Goal: Task Accomplishment & Management: Manage account settings

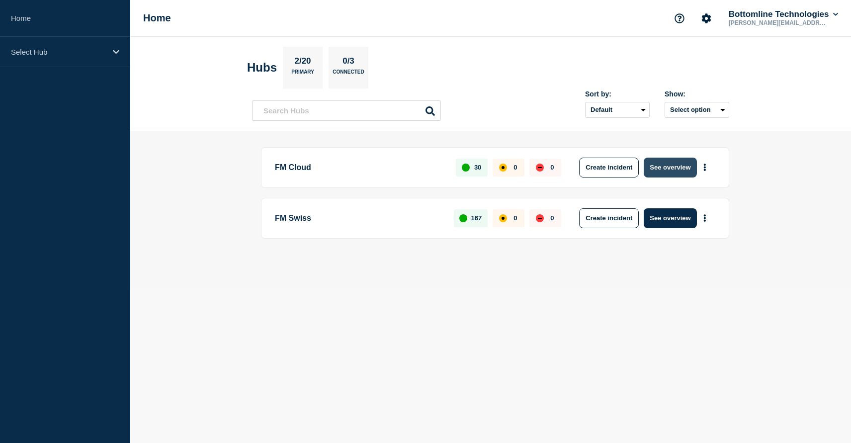
click at [658, 170] on button "See overview" at bounding box center [670, 168] width 53 height 20
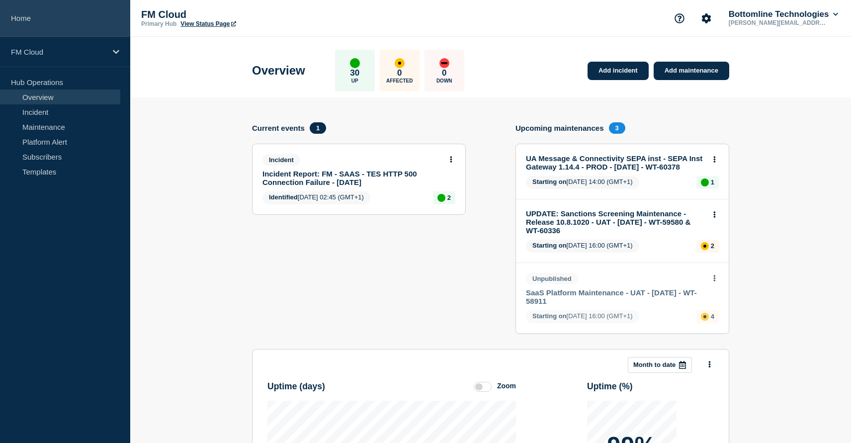
click at [24, 17] on link "Home" at bounding box center [65, 18] width 130 height 37
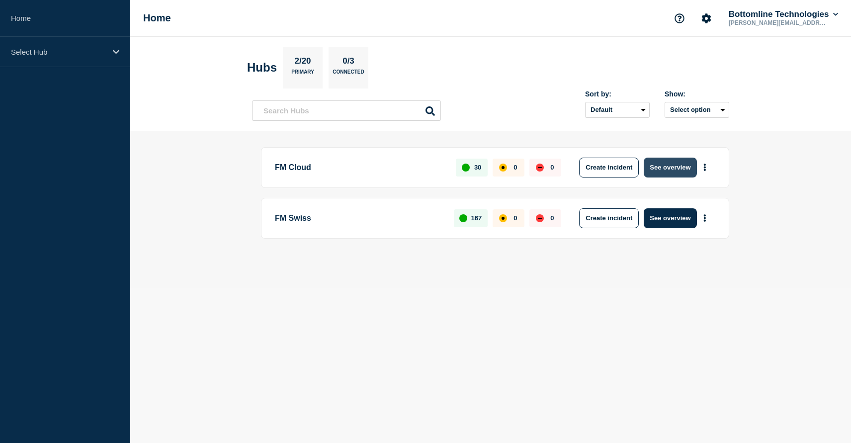
click at [680, 167] on button "See overview" at bounding box center [670, 168] width 53 height 20
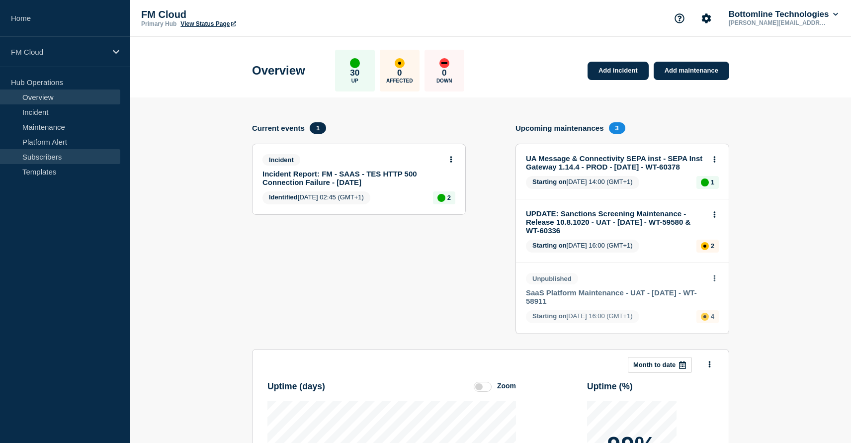
click at [47, 157] on link "Subscribers" at bounding box center [60, 156] width 120 height 15
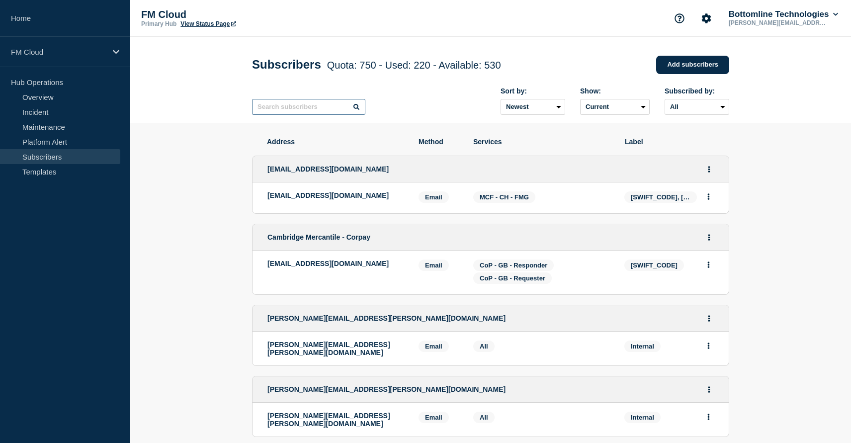
click at [294, 110] on input "text" at bounding box center [308, 107] width 113 height 16
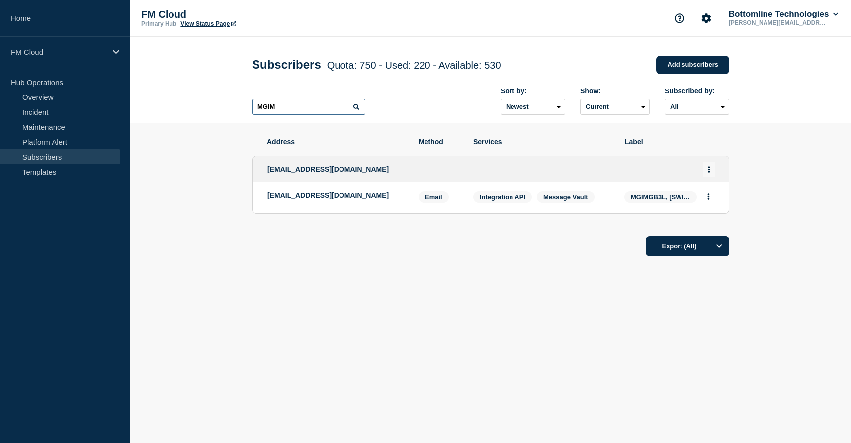
type input "MGIM"
click at [706, 171] on button "Actions" at bounding box center [709, 169] width 12 height 15
click at [707, 203] on link "Edit" at bounding box center [704, 198] width 11 height 7
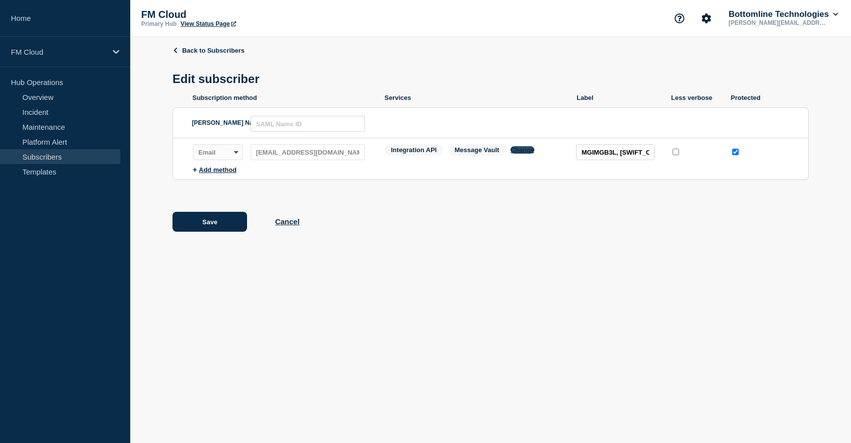
click at [525, 154] on button "Change" at bounding box center [523, 149] width 24 height 7
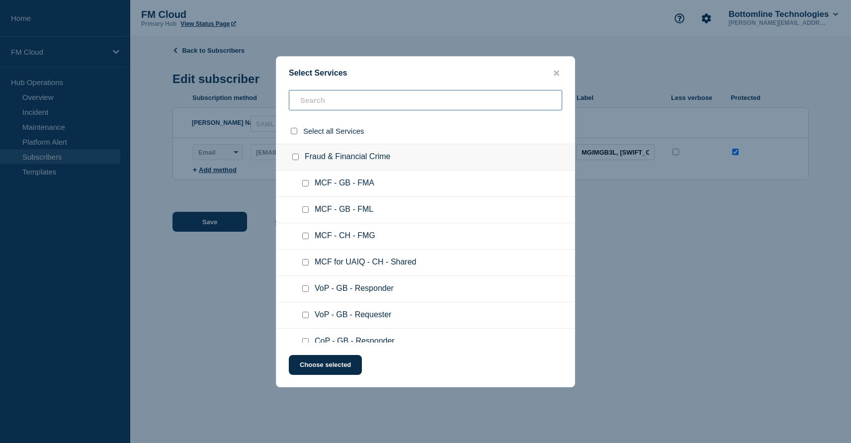
click at [332, 100] on input "text" at bounding box center [425, 100] width 273 height 20
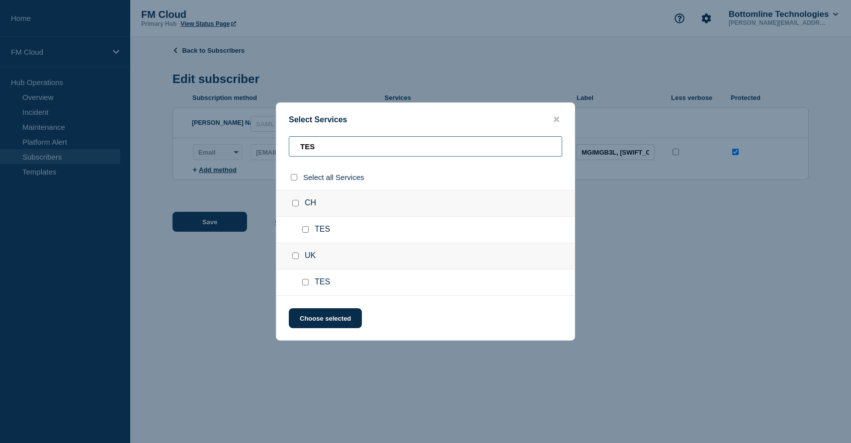
type input "TES"
click at [306, 282] on input "TES checkbox" at bounding box center [305, 282] width 6 height 6
checkbox input "true"
click at [335, 320] on button "Choose selected" at bounding box center [325, 318] width 73 height 20
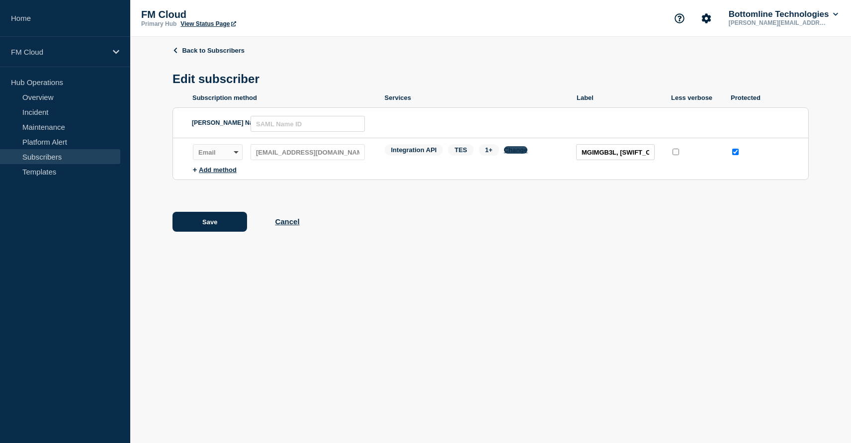
click at [518, 154] on button "Change" at bounding box center [516, 149] width 24 height 7
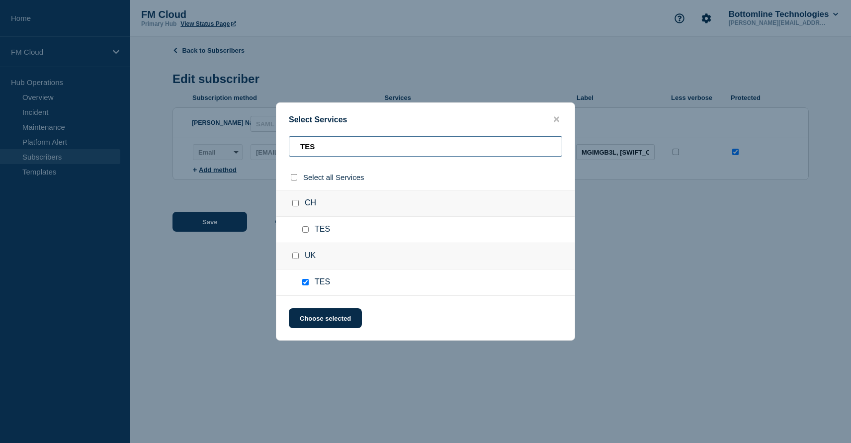
click at [356, 141] on input "TES" at bounding box center [425, 146] width 273 height 20
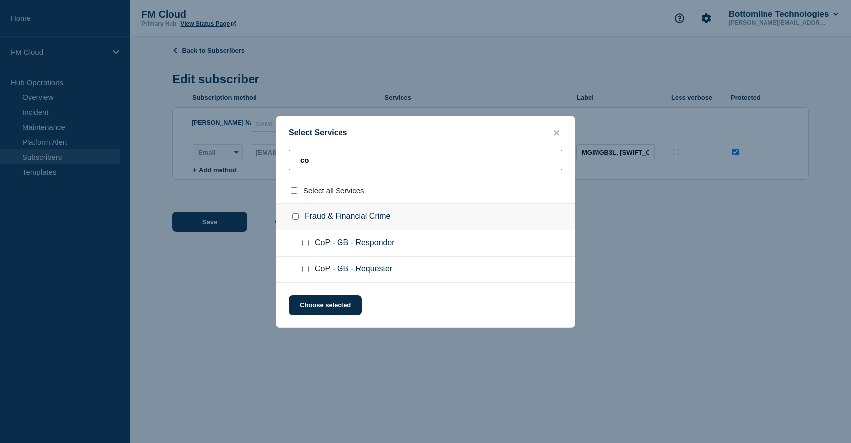
type input "c"
type input "v"
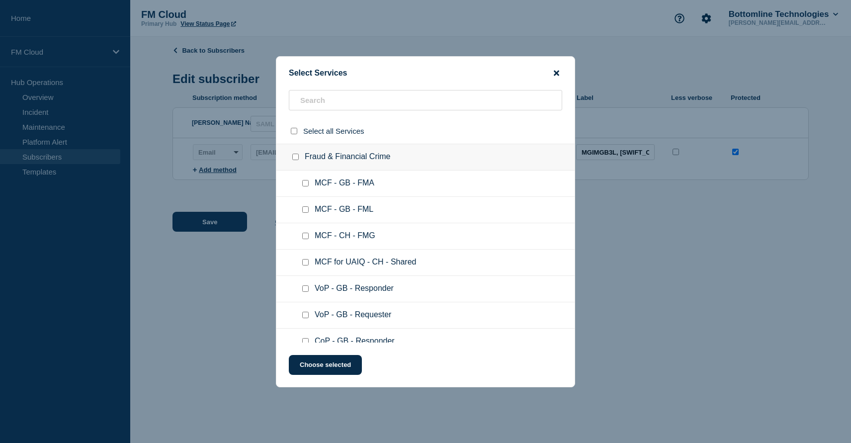
click at [555, 71] on icon "close button" at bounding box center [556, 73] width 5 height 8
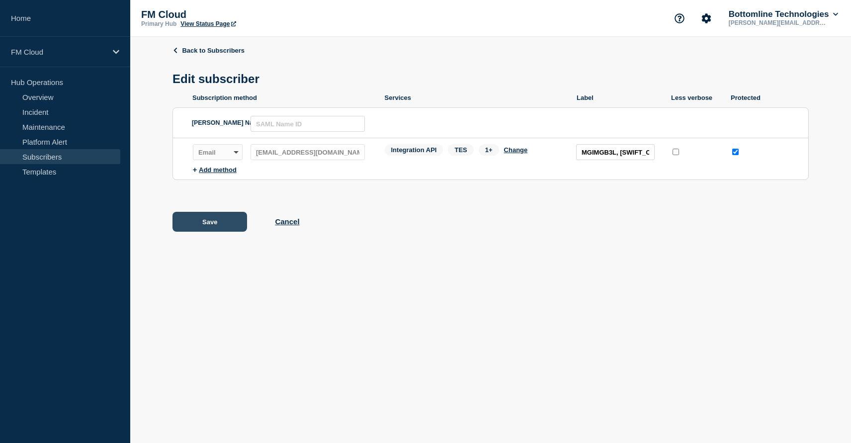
click at [218, 231] on button "Save" at bounding box center [209, 222] width 75 height 20
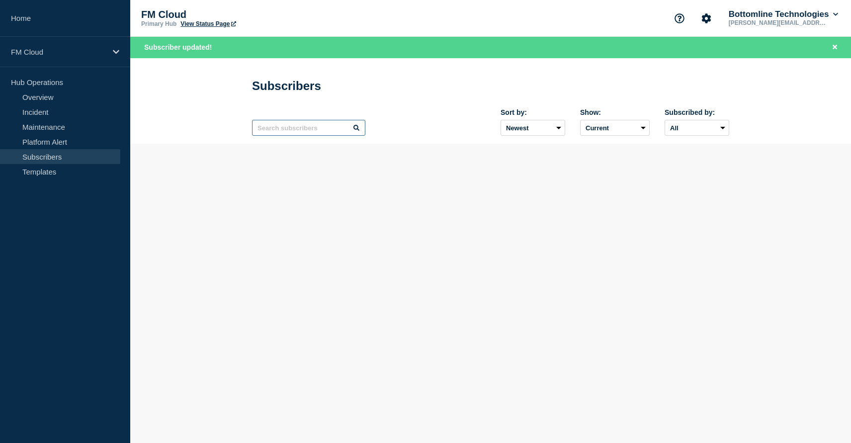
click at [293, 134] on input "text" at bounding box center [308, 128] width 113 height 16
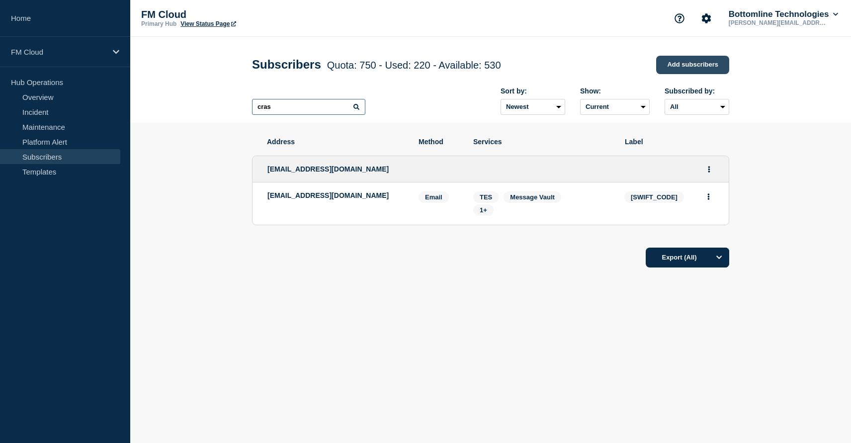
type input "cras"
click at [695, 64] on link "Add subscribers" at bounding box center [692, 65] width 73 height 18
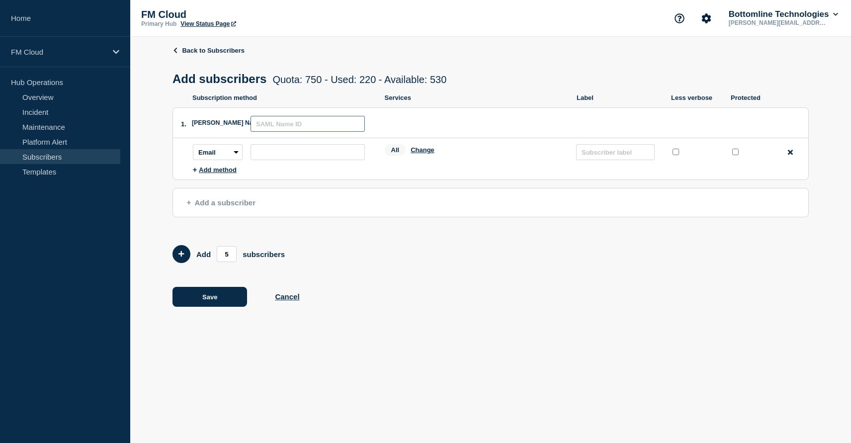
click at [268, 130] on input "text" at bounding box center [308, 124] width 114 height 16
click at [269, 155] on input "subscription-address" at bounding box center [308, 152] width 114 height 16
click at [426, 154] on button "Change" at bounding box center [423, 149] width 24 height 7
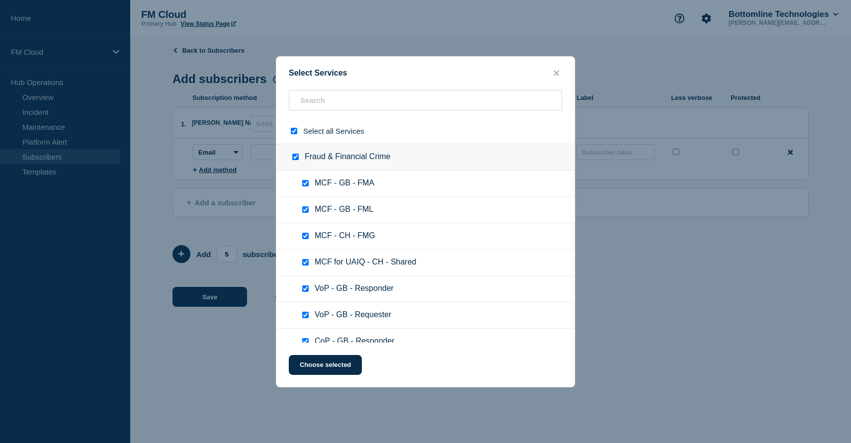
click at [296, 132] on input "select all checkbox" at bounding box center [294, 131] width 6 height 6
checkbox input "false"
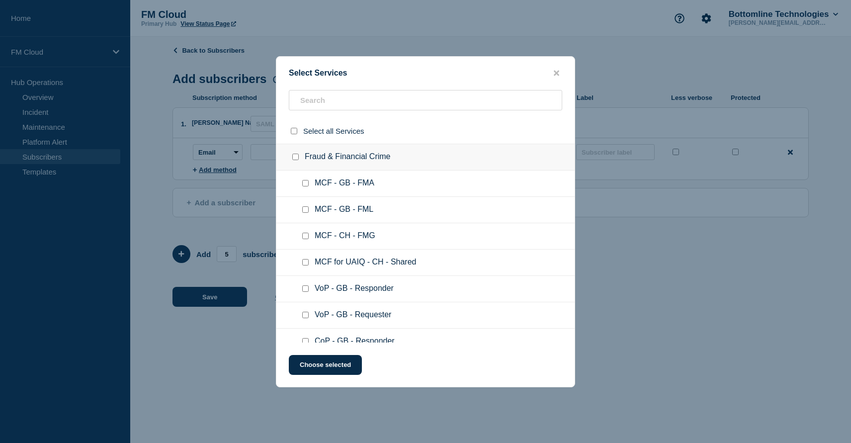
checkbox input "false"
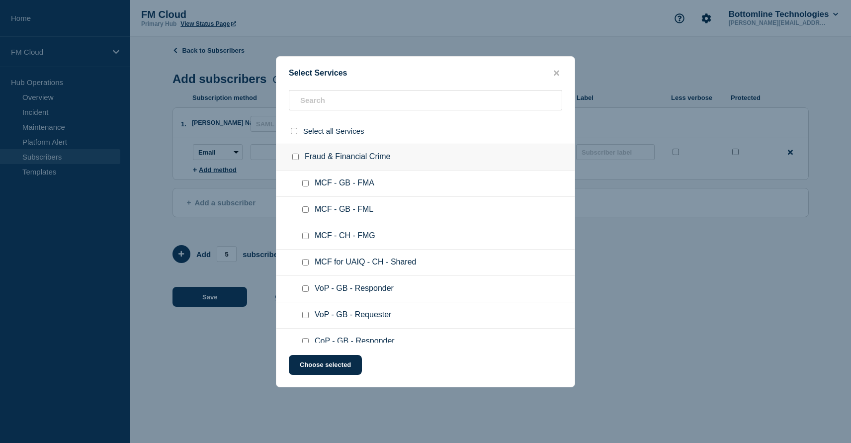
checkbox input "false"
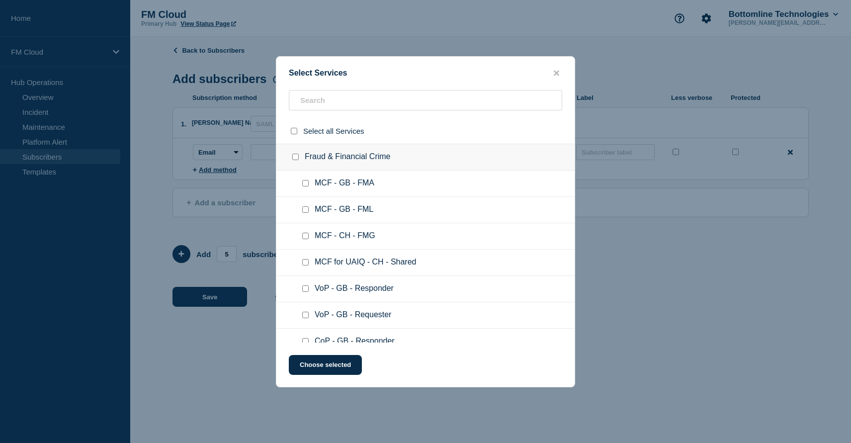
checkbox input "false"
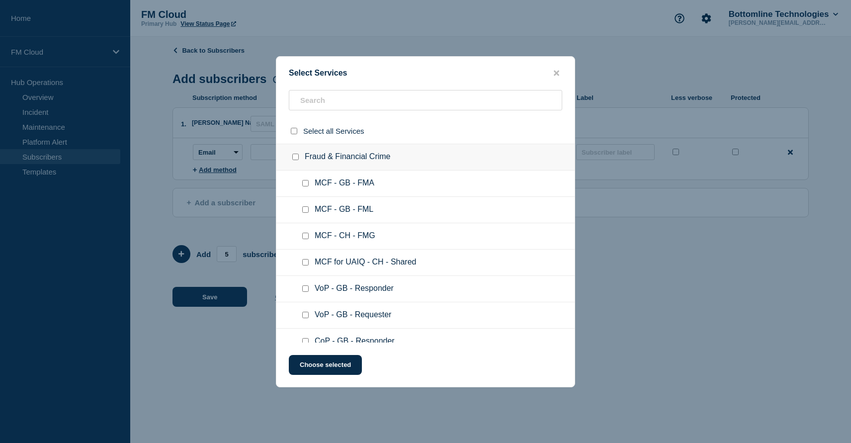
checkbox input "false"
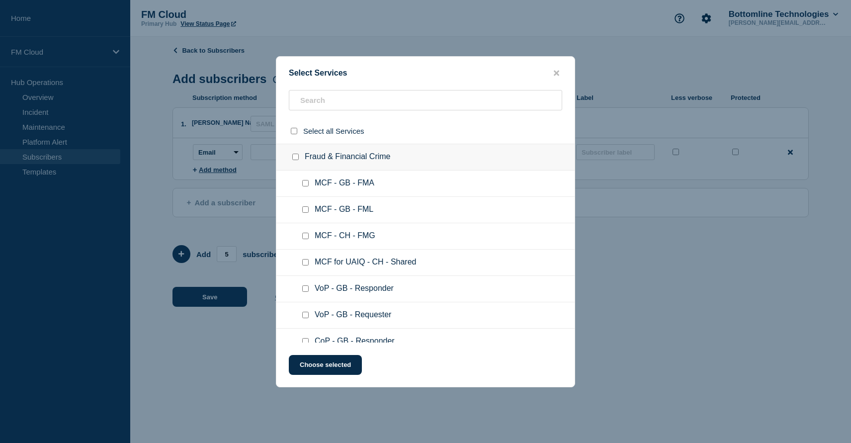
checkbox input "false"
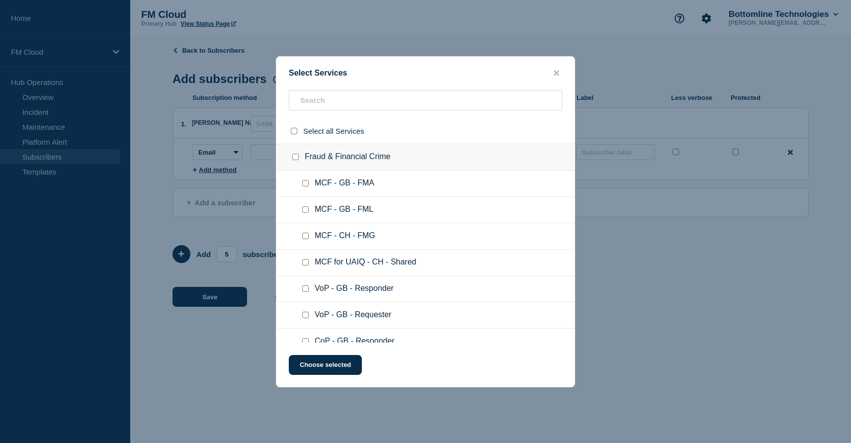
checkbox input "false"
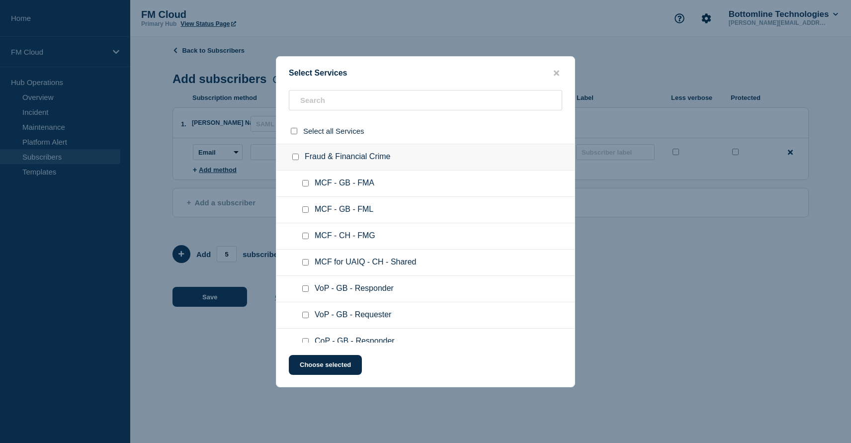
checkbox input "false"
click at [326, 99] on input "text" at bounding box center [425, 100] width 273 height 20
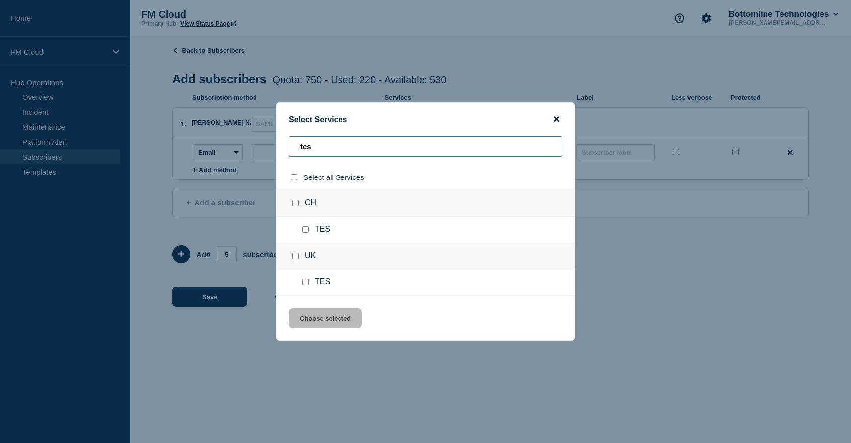
type input "tes"
click at [556, 117] on icon "close button" at bounding box center [556, 119] width 5 height 5
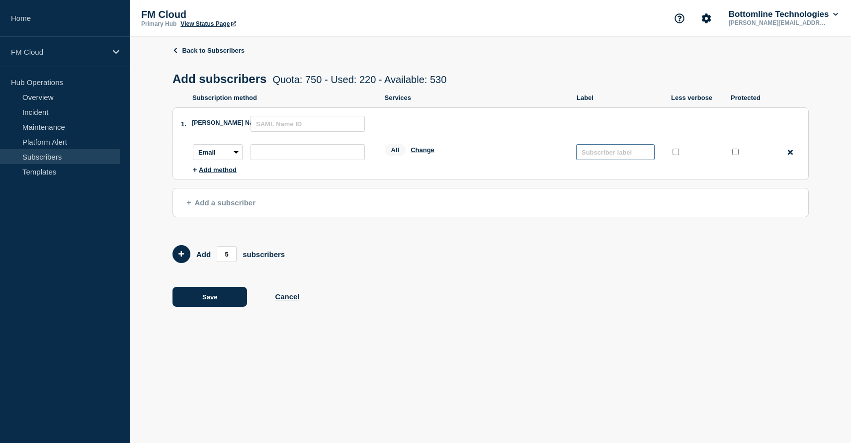
click at [601, 153] on input "text" at bounding box center [615, 152] width 79 height 16
